Goal: Information Seeking & Learning: Learn about a topic

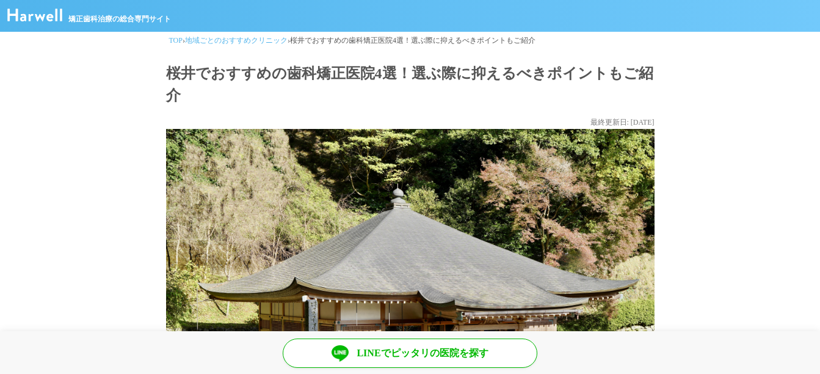
click at [51, 13] on img at bounding box center [34, 15] width 55 height 13
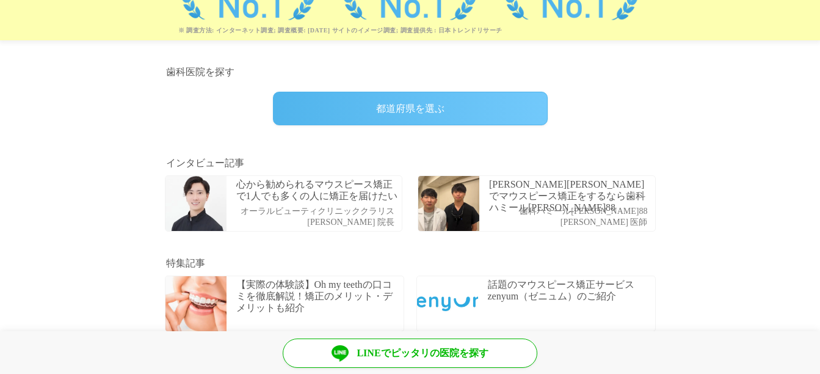
scroll to position [320, 0]
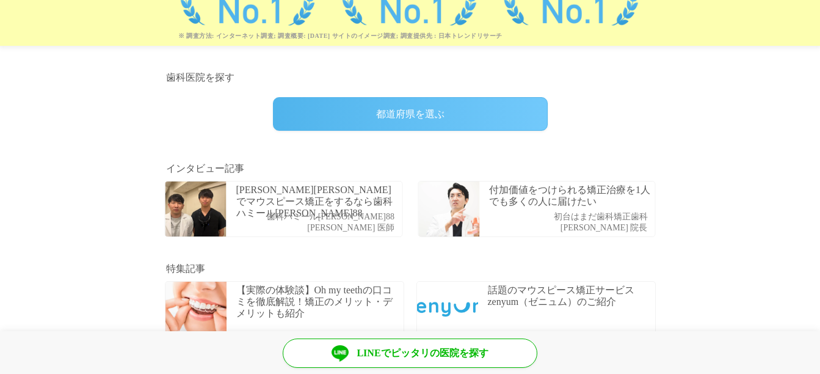
click at [456, 105] on div "都道府県を選ぶ" at bounding box center [410, 114] width 275 height 34
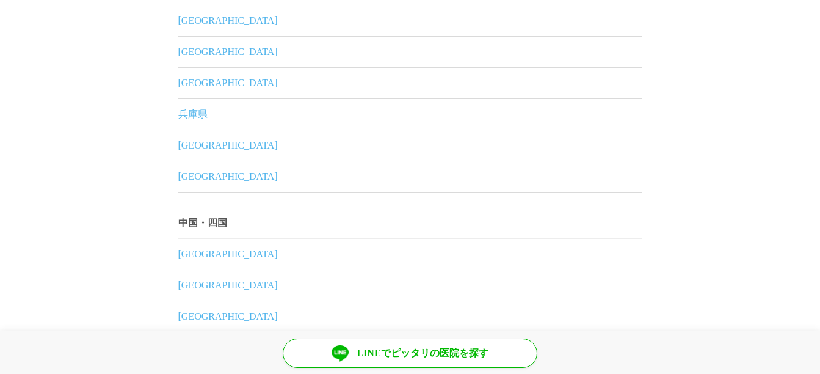
scroll to position [1113, 0]
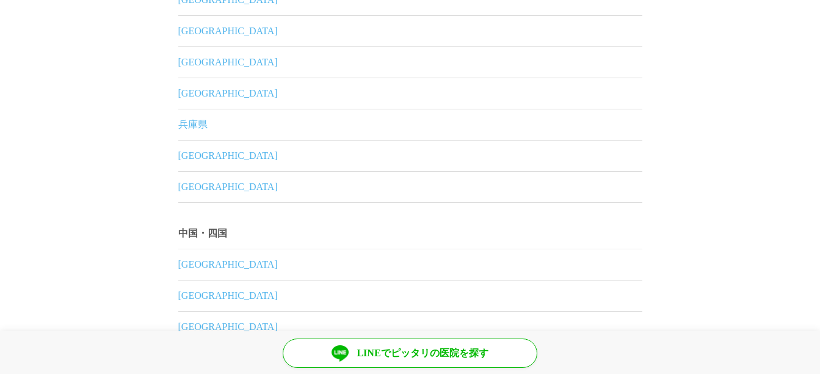
click at [194, 160] on link "奈良県" at bounding box center [410, 155] width 464 height 31
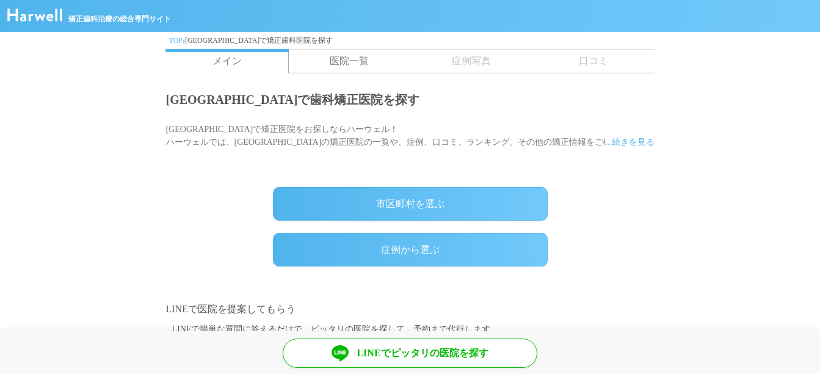
click at [425, 258] on link "症例から選ぶ" at bounding box center [410, 250] width 275 height 34
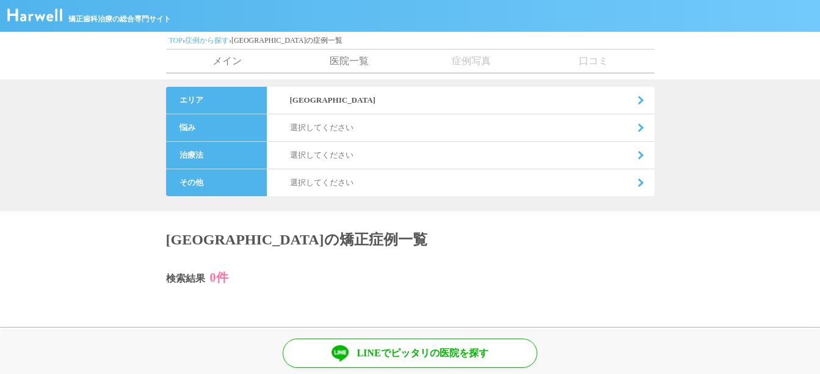
click at [327, 125] on dd "選択してください" at bounding box center [461, 127] width 388 height 27
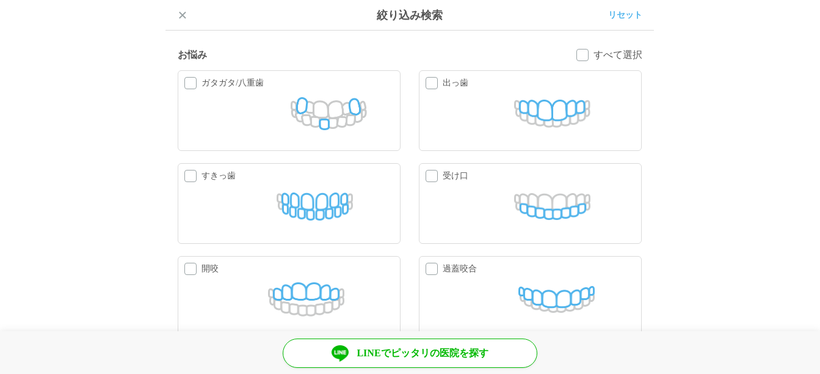
click at [434, 82] on label "出っ歯" at bounding box center [531, 110] width 223 height 81
click at [0, 0] on input "出っ歯" at bounding box center [0, 0] width 0 height 0
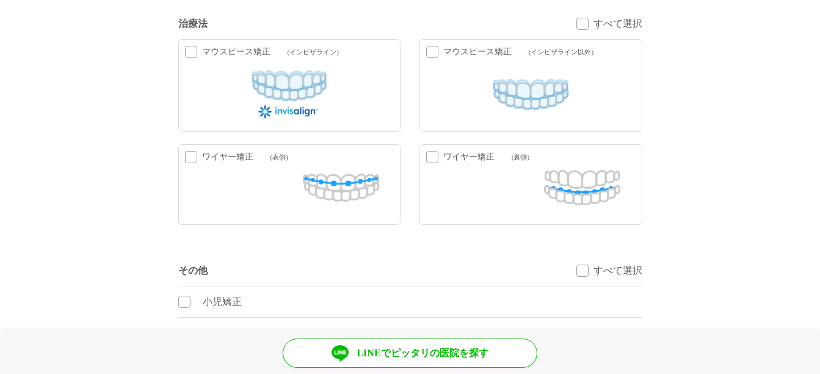
scroll to position [363, 0]
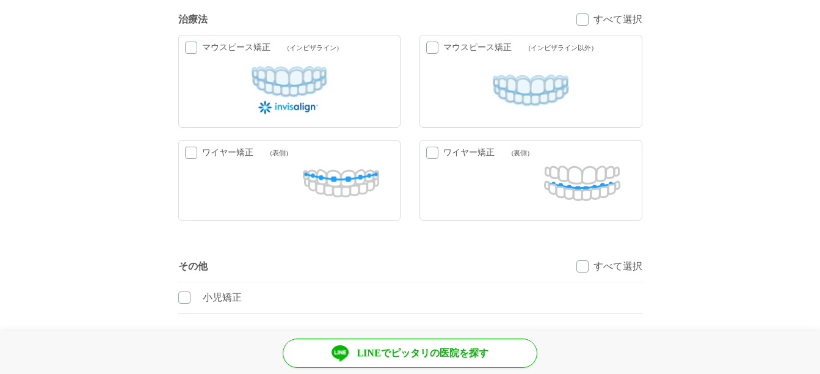
click at [178, 155] on label "ワイヤー矯正 ( 表側 )" at bounding box center [289, 180] width 223 height 81
click at [0, 0] on input "ワイヤー矯正 ( 表側 )" at bounding box center [0, 0] width 0 height 0
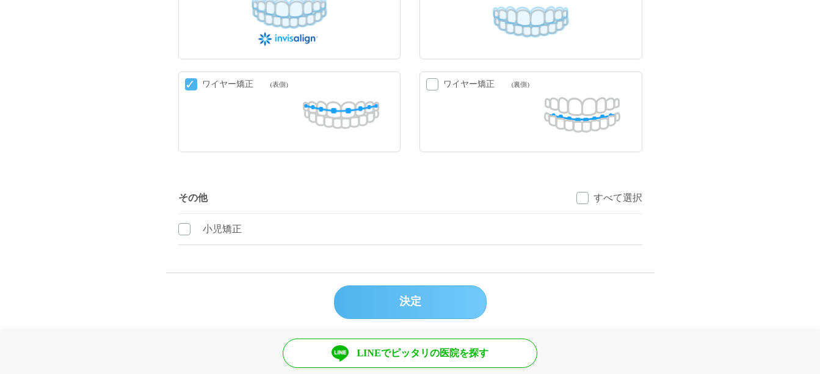
click at [407, 296] on div "決定" at bounding box center [410, 302] width 153 height 34
